Goal: Task Accomplishment & Management: Use online tool/utility

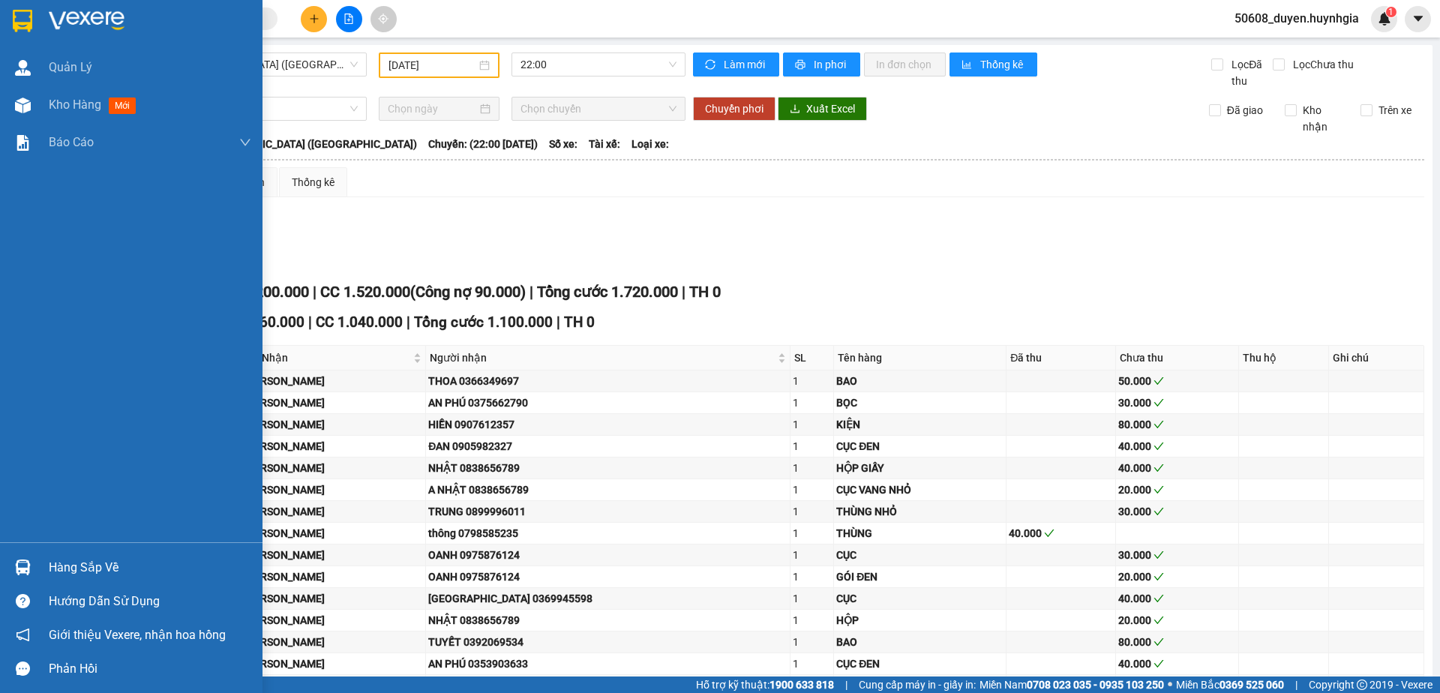
click at [29, 19] on img at bounding box center [22, 21] width 19 height 22
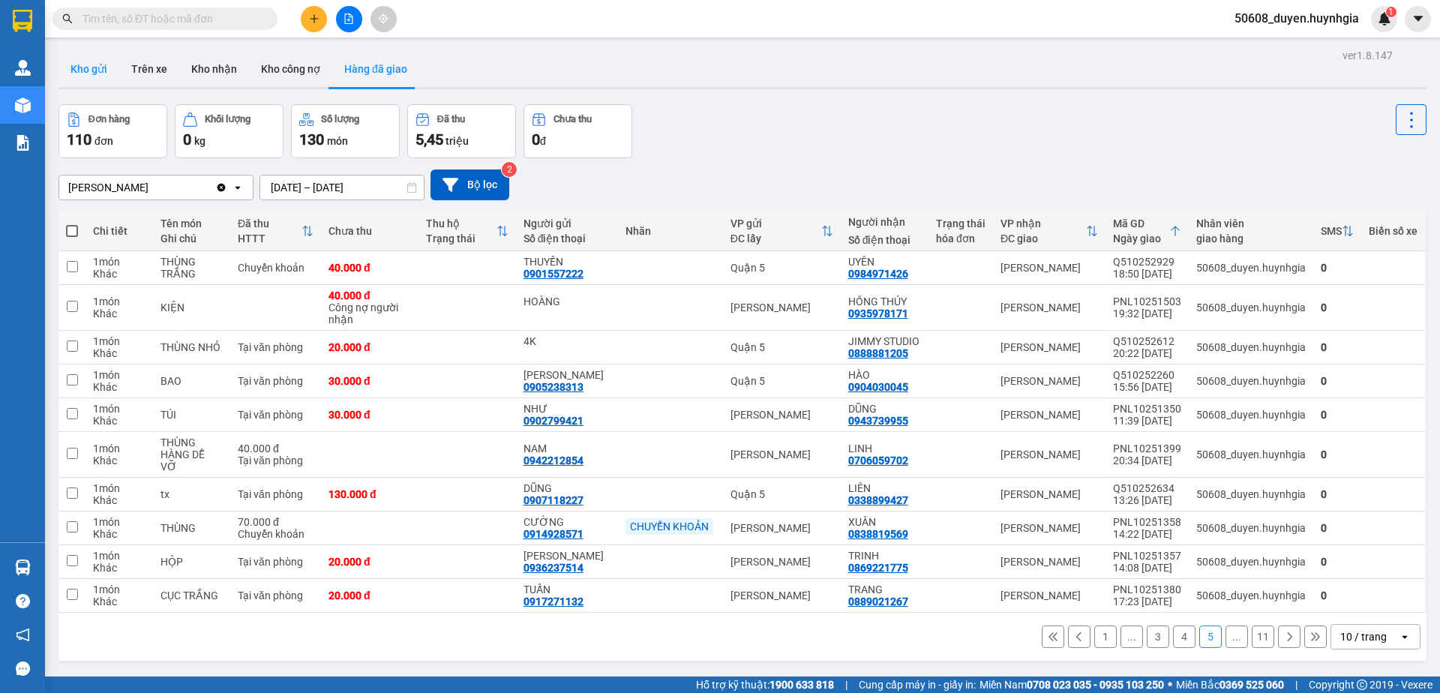
click at [103, 66] on button "Kho gửi" at bounding box center [88, 69] width 61 height 36
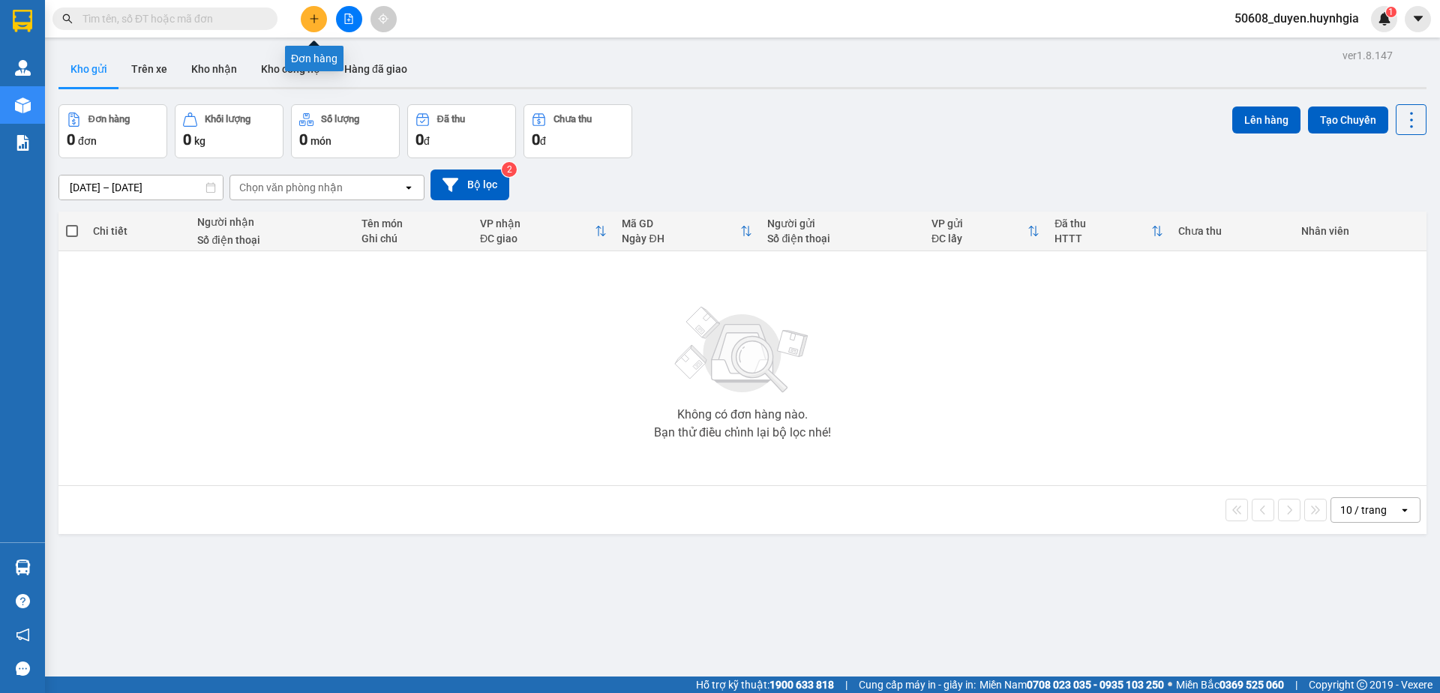
click at [346, 14] on icon "file-add" at bounding box center [349, 18] width 8 height 10
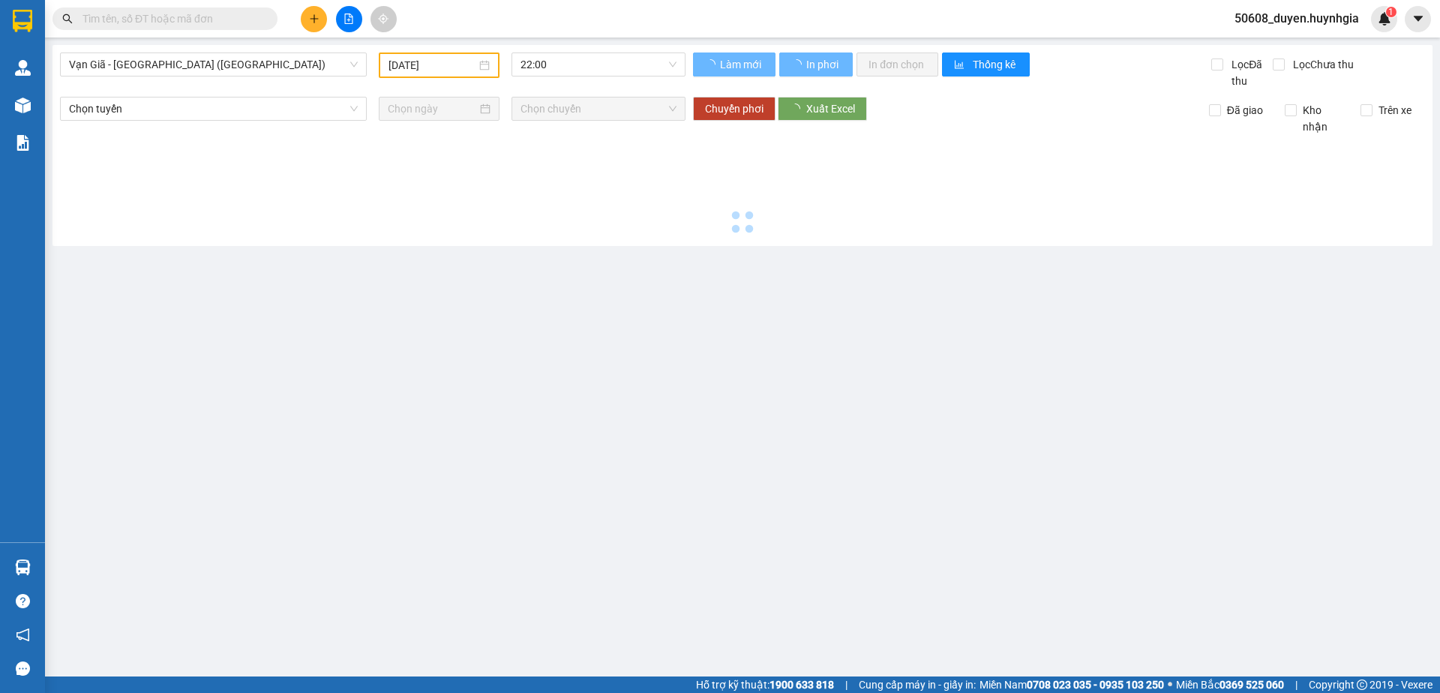
click at [349, 24] on button at bounding box center [349, 19] width 26 height 26
type input "[DATE]"
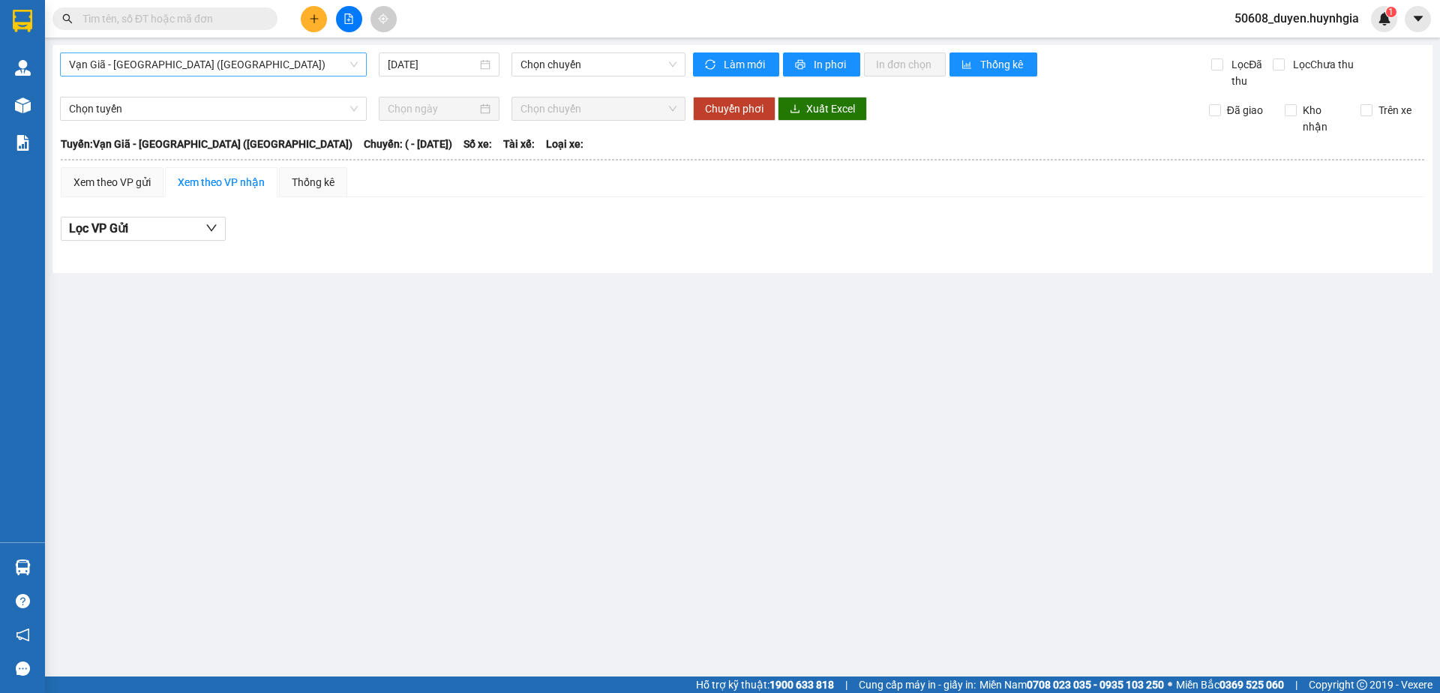
click at [220, 68] on span "Vạn Giã - [GEOGRAPHIC_DATA] ([GEOGRAPHIC_DATA])" at bounding box center [213, 64] width 289 height 22
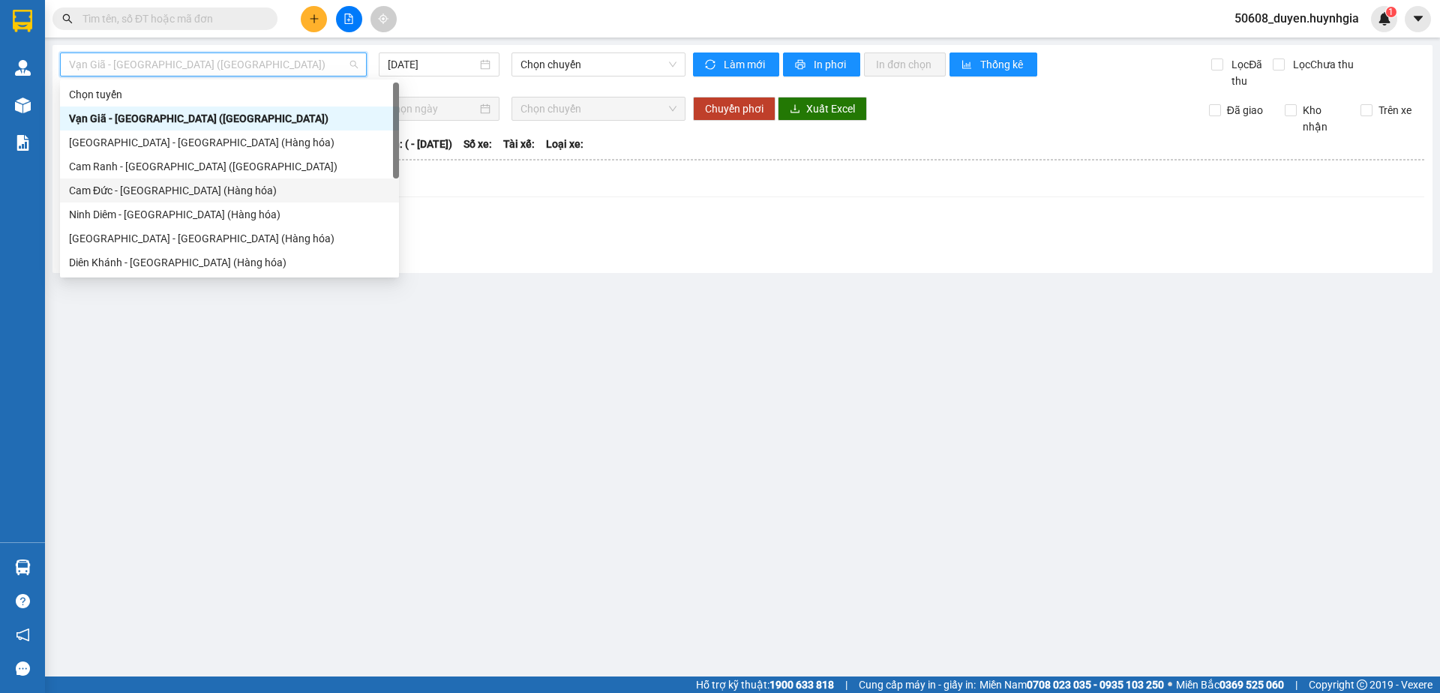
click at [127, 192] on div "Cam Đức - [GEOGRAPHIC_DATA] (Hàng hóa)" at bounding box center [229, 190] width 321 height 16
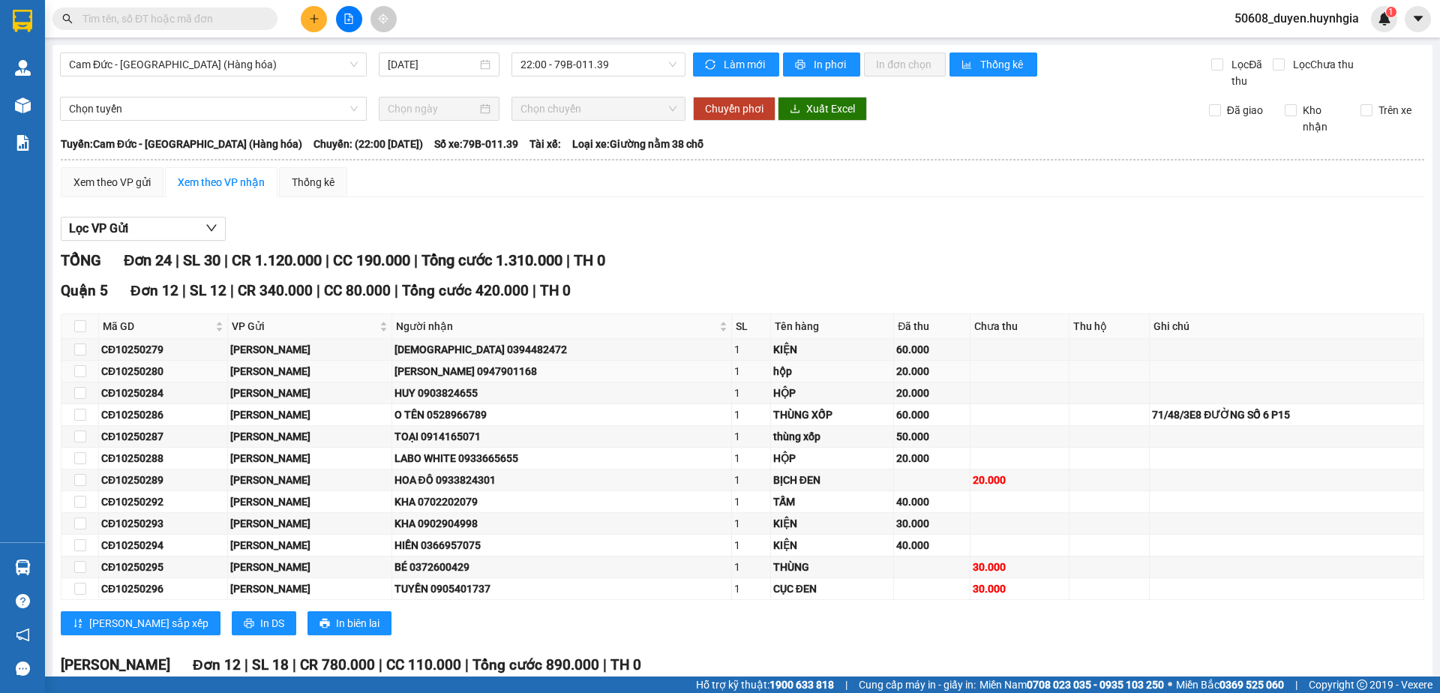
click at [401, 379] on div "[PERSON_NAME] 0947901168" at bounding box center [561, 371] width 335 height 16
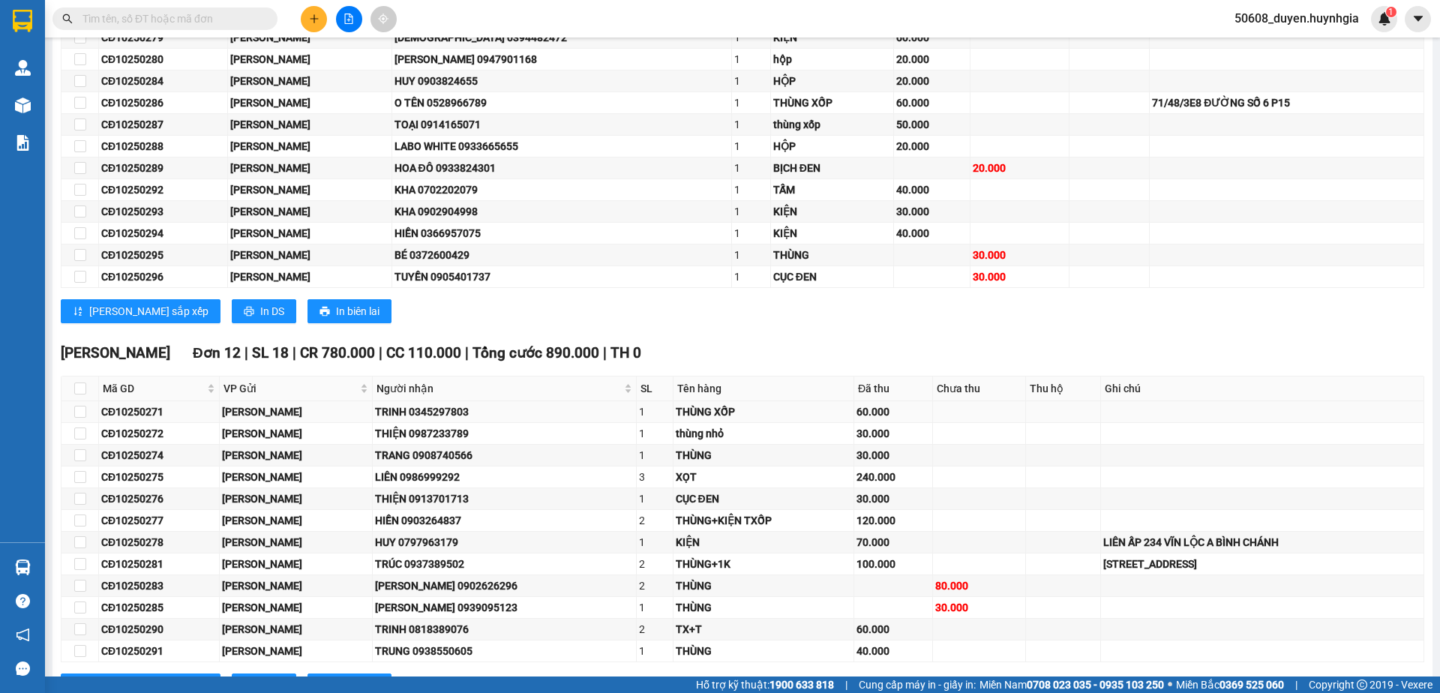
scroll to position [375, 0]
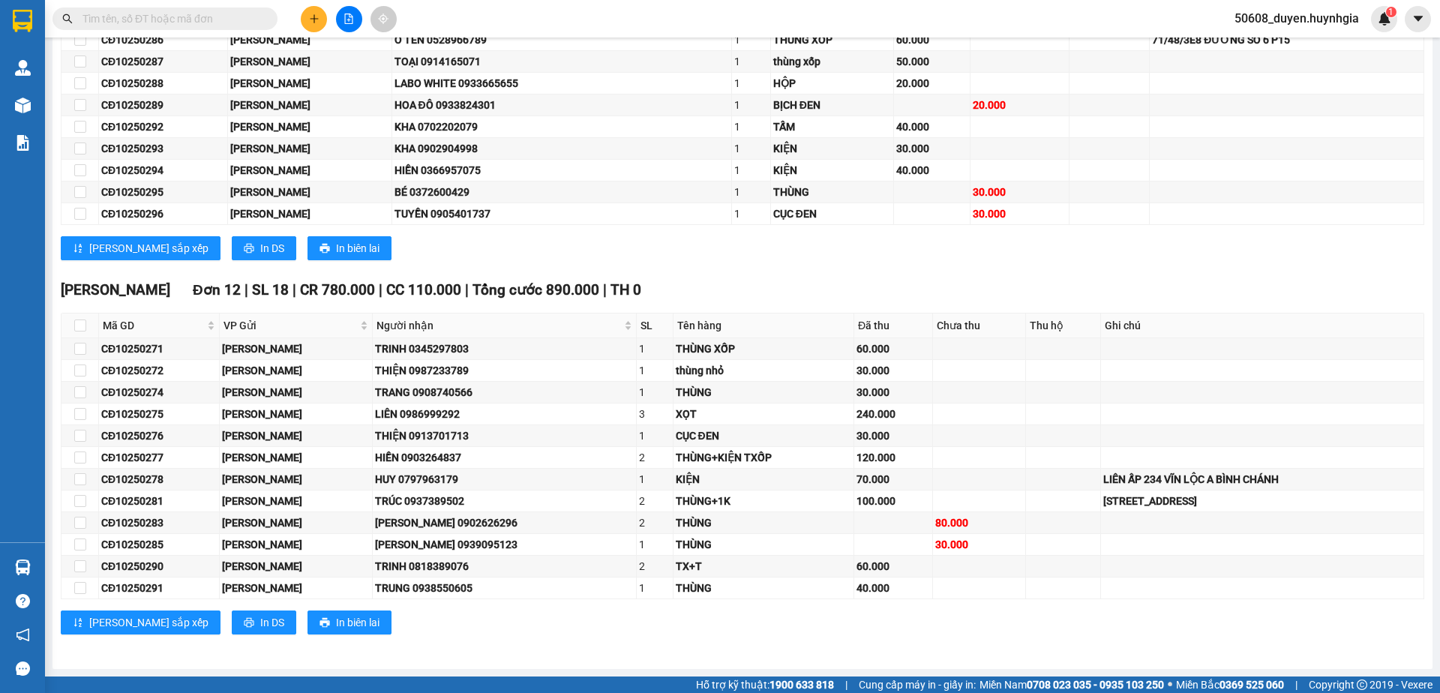
click at [498, 645] on div "[PERSON_NAME] Lão Đơn 12 | SL 18 | CR 780.000 | CC 110.000 | Tổng cước 890.000 …" at bounding box center [742, 462] width 1363 height 367
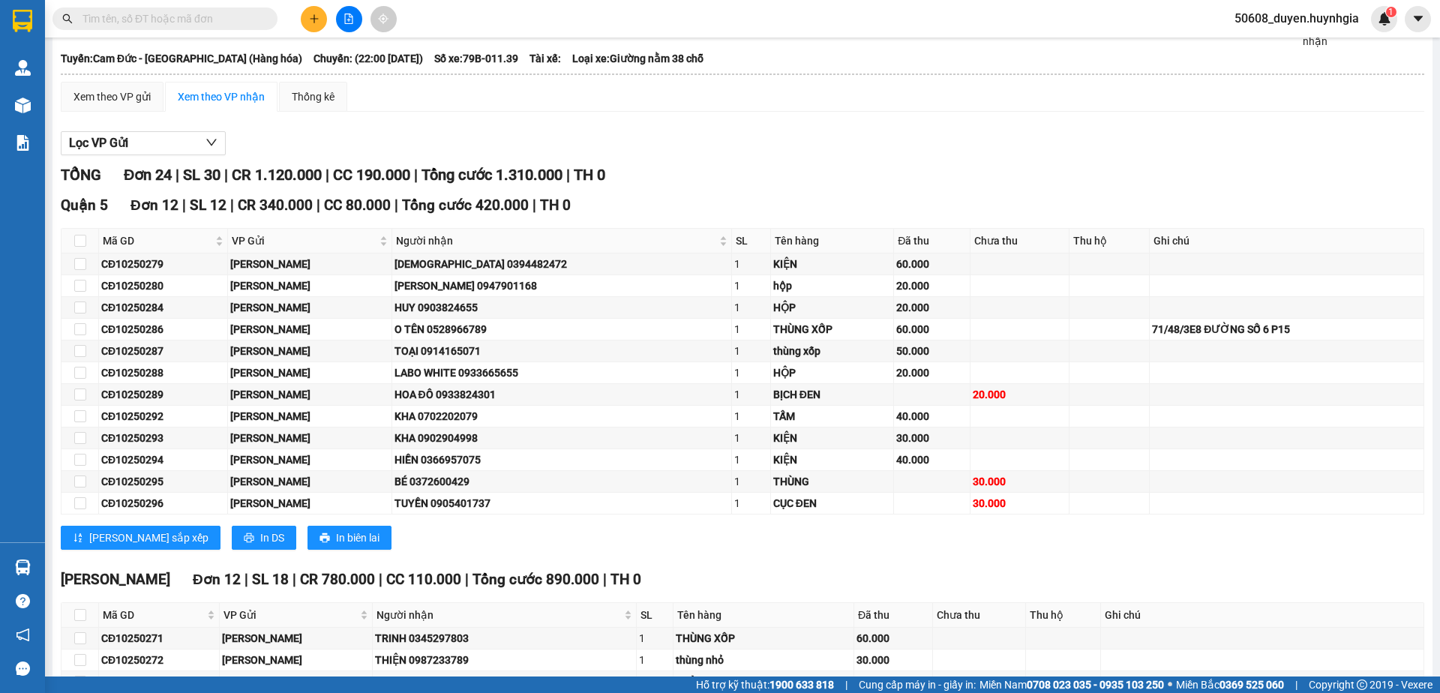
scroll to position [0, 0]
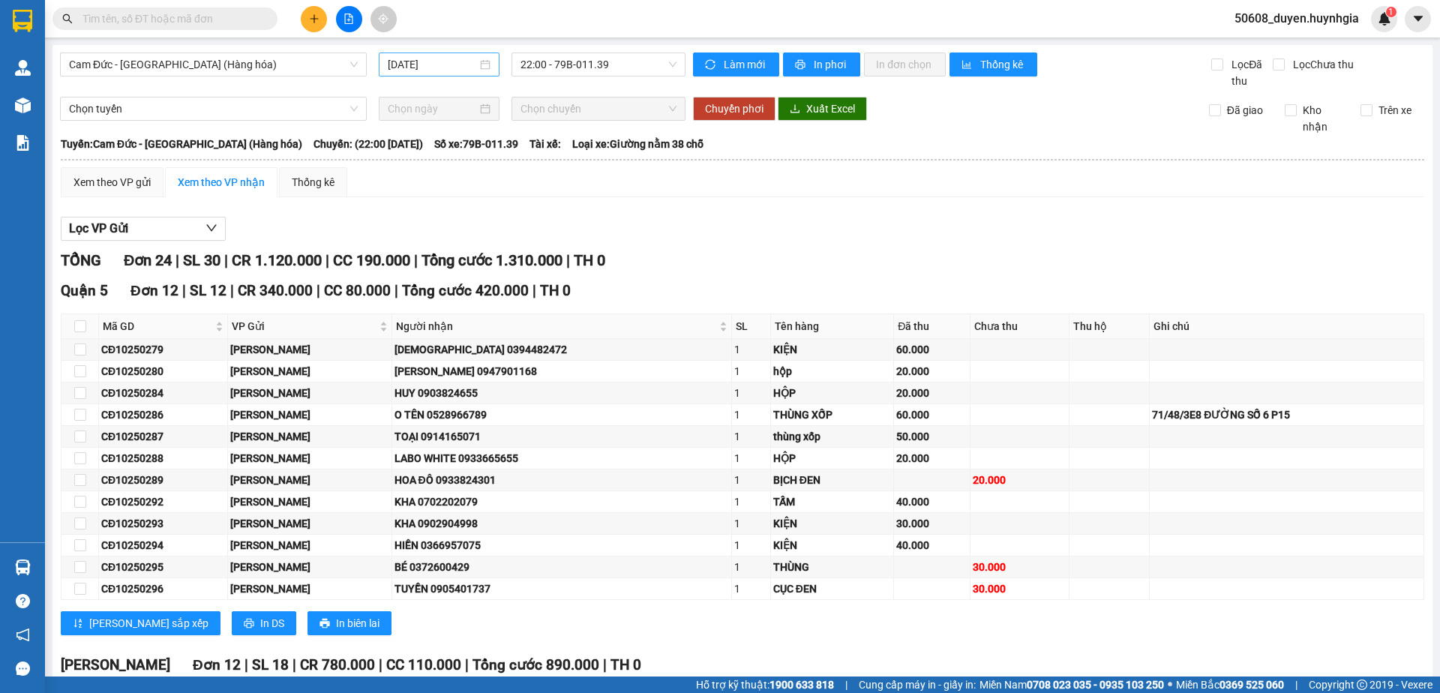
click at [428, 67] on input "[DATE]" at bounding box center [432, 64] width 89 height 16
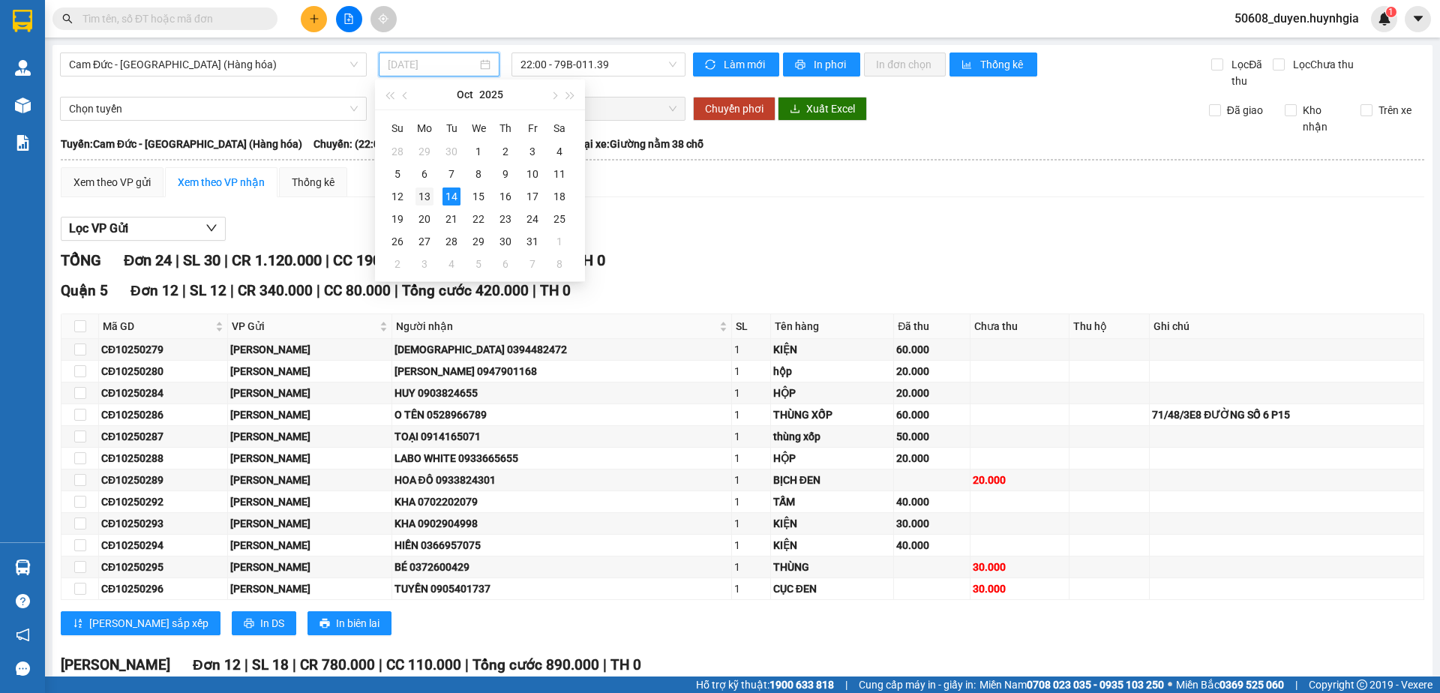
click at [420, 202] on div "13" at bounding box center [424, 196] width 18 height 18
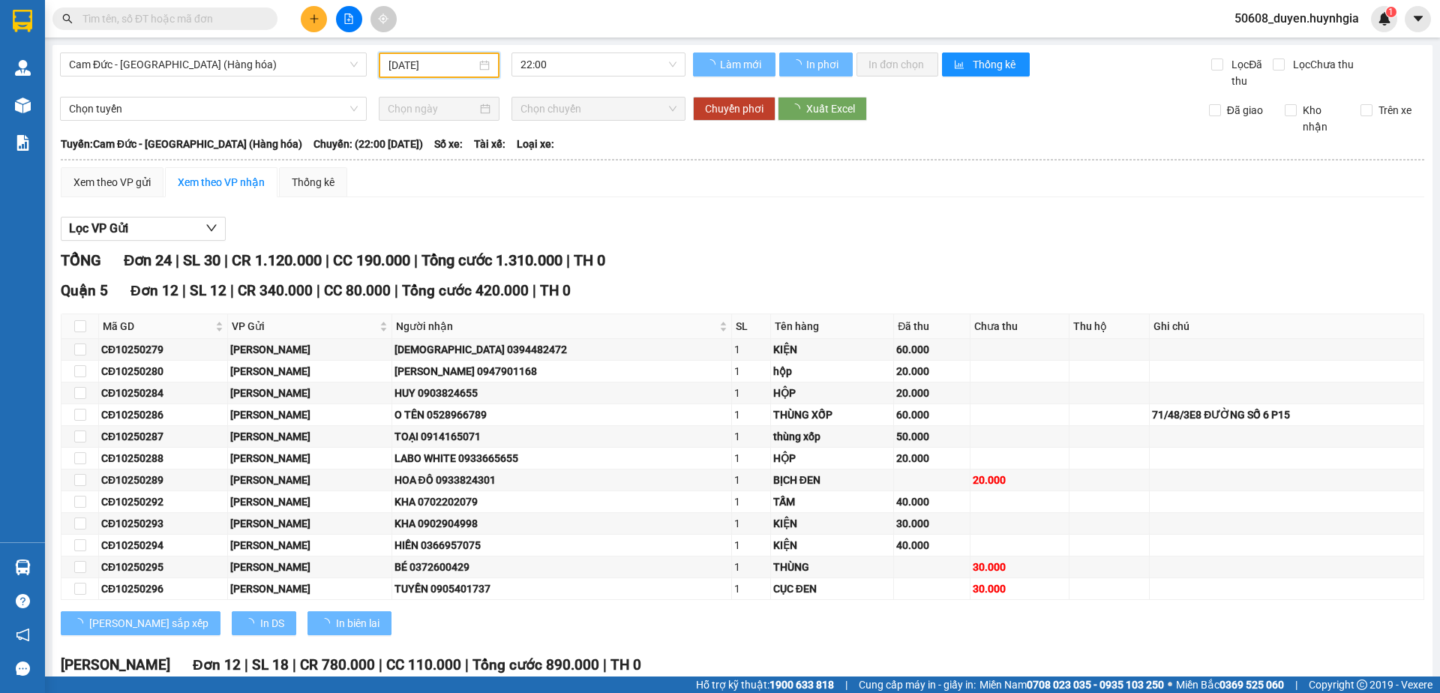
type input "[DATE]"
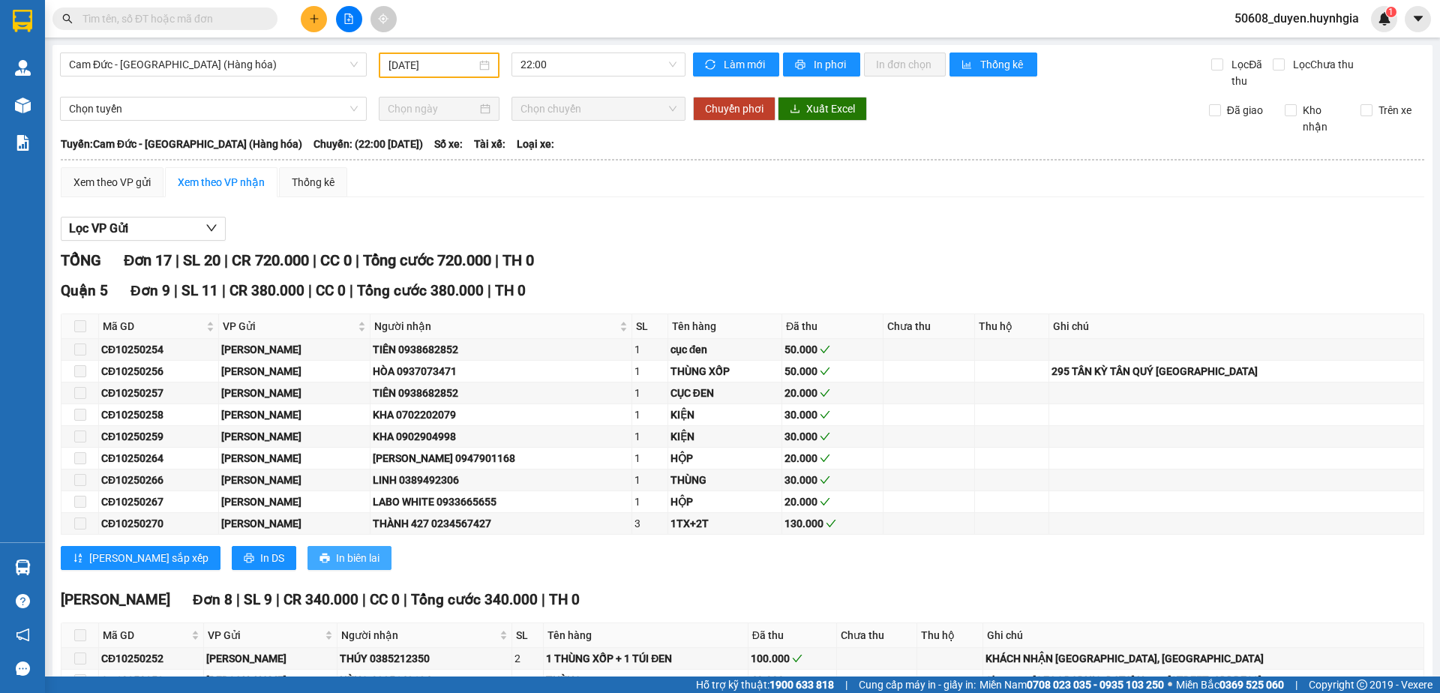
click at [336, 555] on span "In biên lai" at bounding box center [357, 558] width 43 height 16
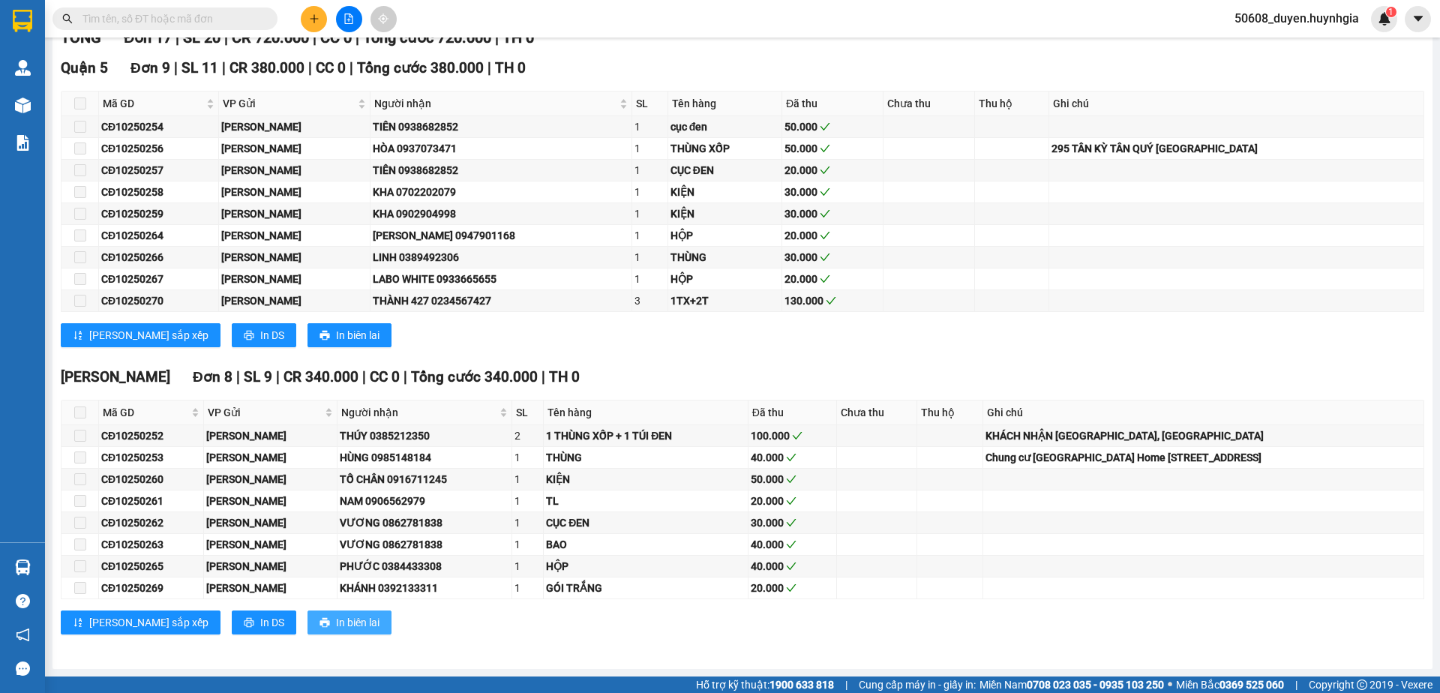
click at [316, 612] on button "In biên lai" at bounding box center [349, 622] width 84 height 24
